Goal: Task Accomplishment & Management: Use online tool/utility

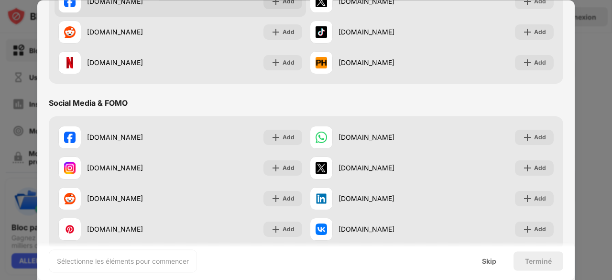
scroll to position [191, 0]
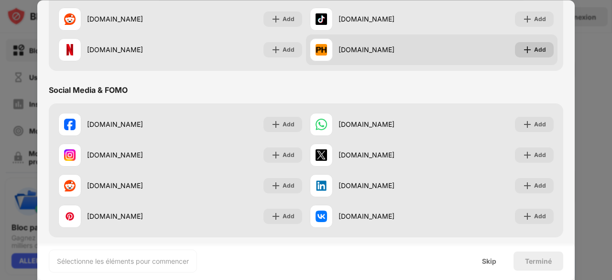
click at [534, 48] on div "Add" at bounding box center [540, 50] width 12 height 10
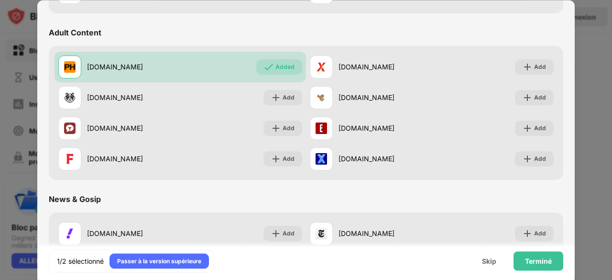
scroll to position [430, 0]
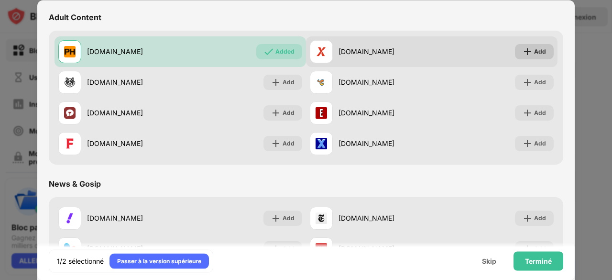
click at [534, 52] on div "Add" at bounding box center [540, 52] width 12 height 10
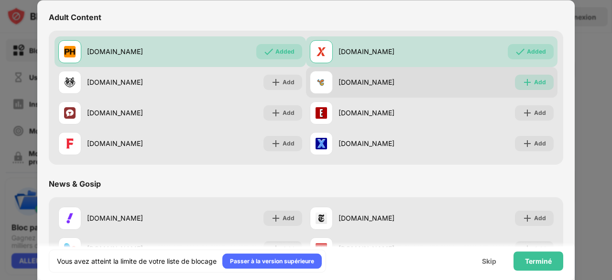
click at [523, 79] on img at bounding box center [527, 82] width 10 height 10
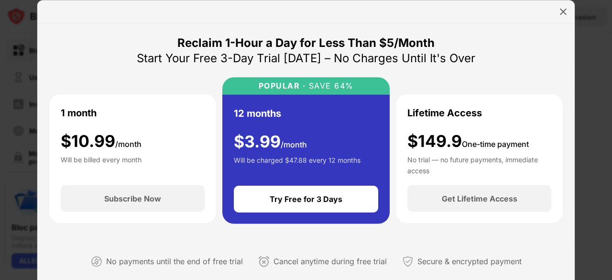
click at [23, 37] on div at bounding box center [306, 140] width 612 height 280
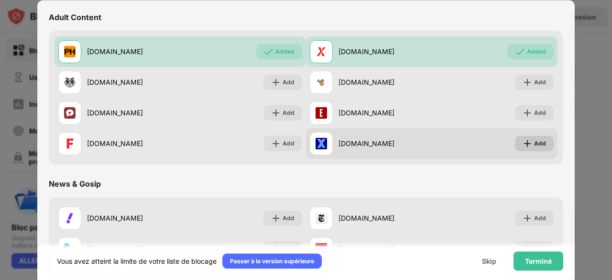
click at [534, 145] on div "Add" at bounding box center [540, 144] width 12 height 10
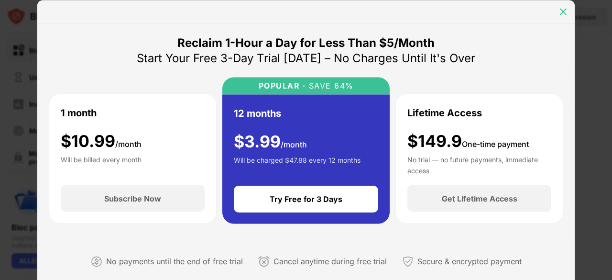
click at [564, 11] on img at bounding box center [563, 12] width 10 height 10
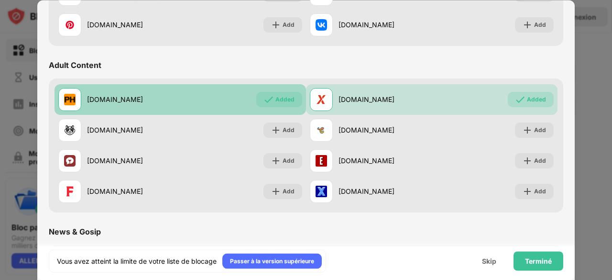
scroll to position [430, 0]
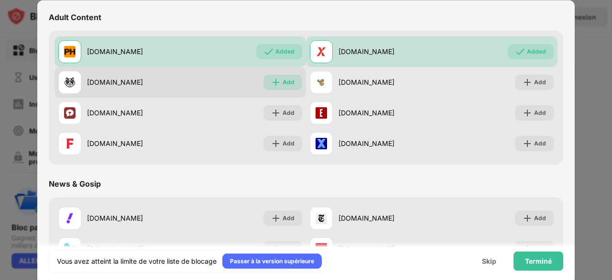
click at [282, 82] on div "Add" at bounding box center [288, 82] width 12 height 10
